Goal: Find specific page/section: Find specific page/section

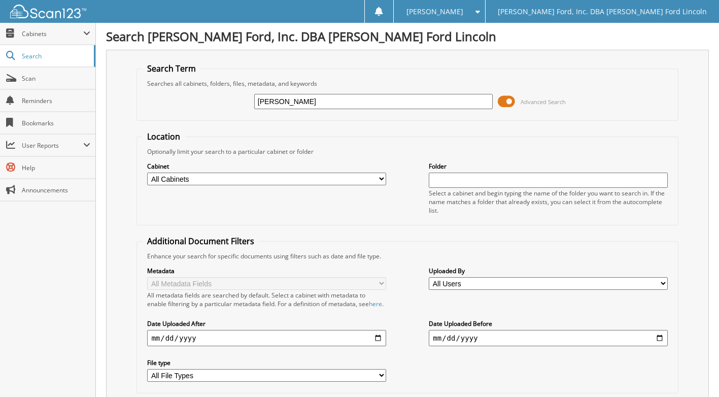
drag, startPoint x: 312, startPoint y: 97, endPoint x: 149, endPoint y: 88, distance: 164.0
click at [149, 88] on div "[PERSON_NAME] Advanced Search" at bounding box center [407, 101] width 530 height 27
type input "31932"
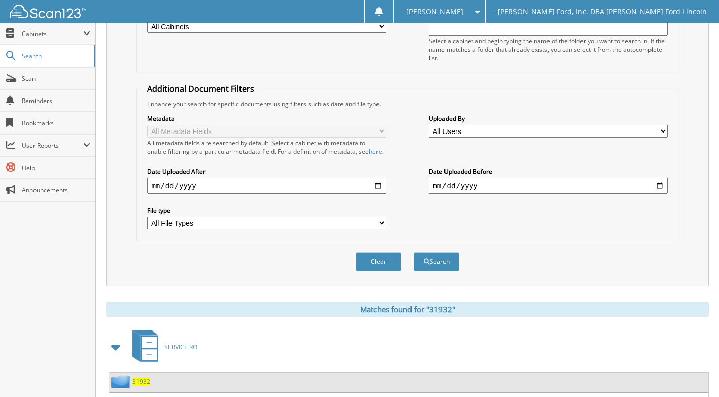
scroll to position [304, 0]
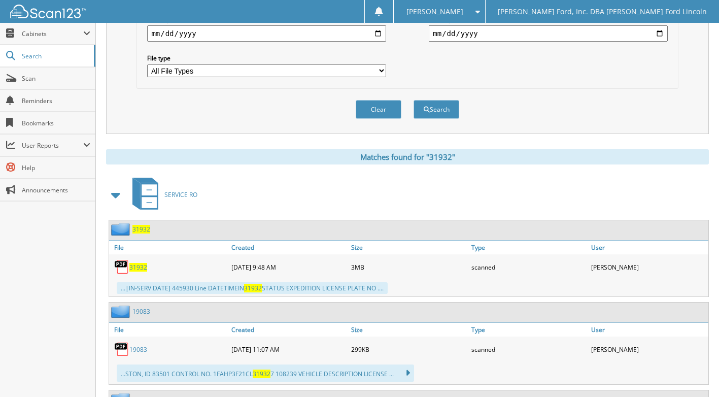
click at [141, 271] on span "31932" at bounding box center [138, 267] width 18 height 9
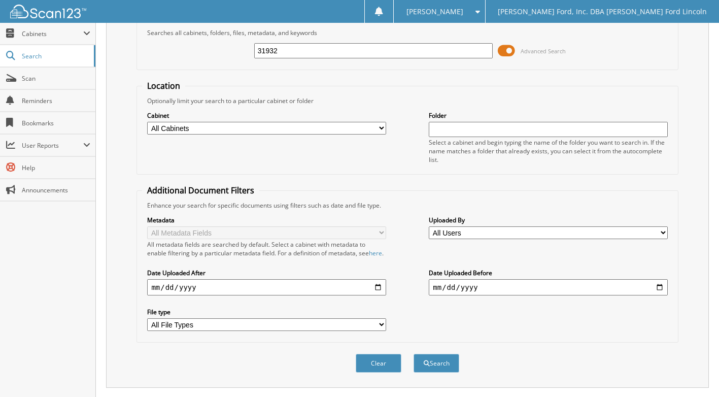
drag, startPoint x: 300, startPoint y: 51, endPoint x: -112, endPoint y: 18, distance: 413.6
type input "32489"
click at [413, 353] on button "Search" at bounding box center [436, 362] width 46 height 19
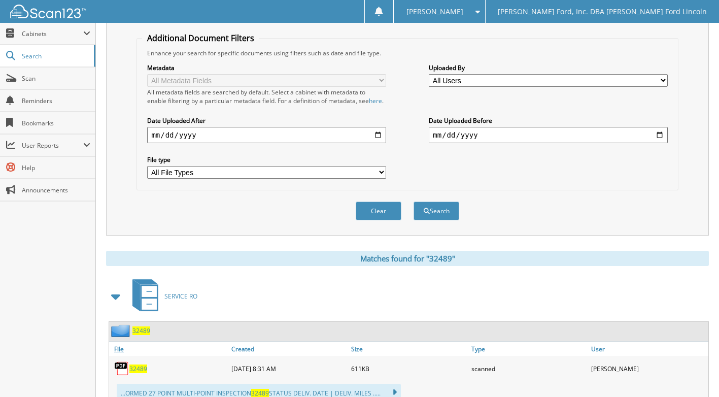
scroll to position [254, 0]
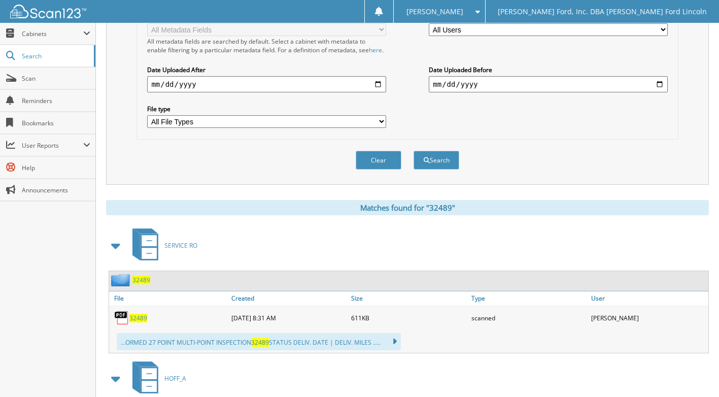
click at [141, 322] on span "32489" at bounding box center [138, 317] width 18 height 9
